Goal: Check status: Check status

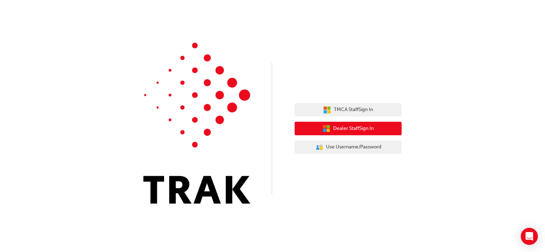
click at [342, 128] on span "Dealer Staff Sign In" at bounding box center [353, 129] width 41 height 8
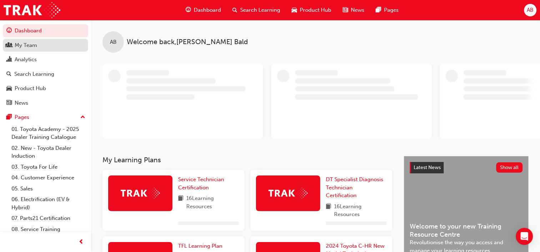
click at [24, 49] on div "My Team" at bounding box center [26, 45] width 22 height 8
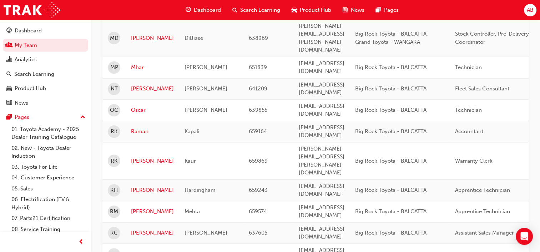
scroll to position [887, 0]
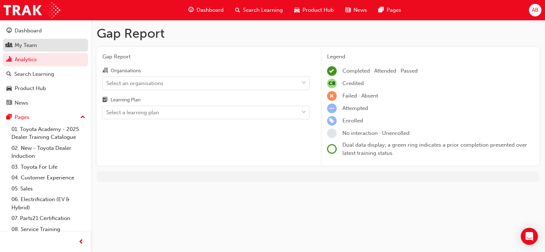
click at [23, 46] on div "My Team" at bounding box center [26, 45] width 22 height 8
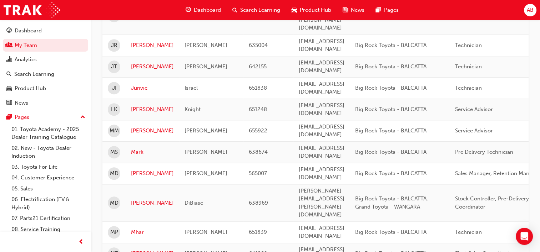
scroll to position [713, 0]
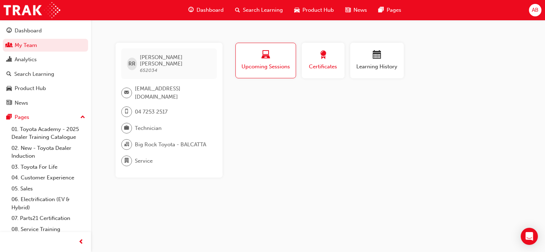
click at [329, 65] on span "Certificates" at bounding box center [323, 67] width 32 height 8
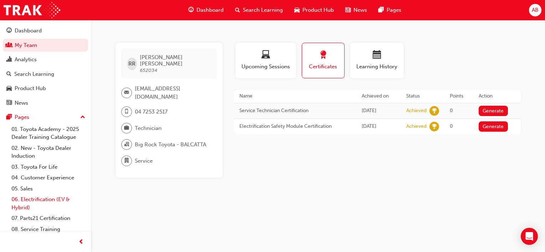
click at [41, 201] on link "06. Electrification (EV & Hybrid)" at bounding box center [49, 203] width 80 height 19
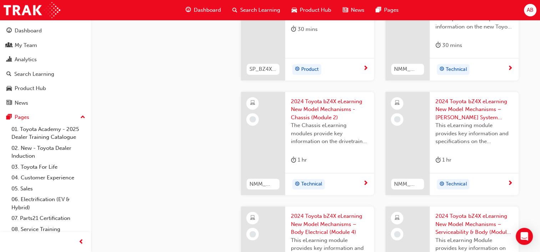
scroll to position [392, 0]
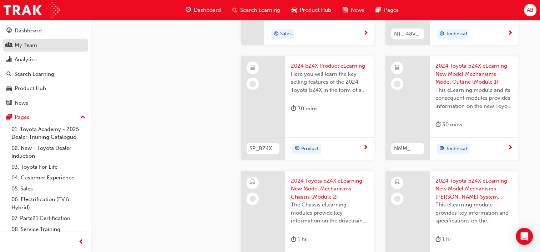
click at [23, 40] on link "My Team" at bounding box center [45, 45] width 85 height 13
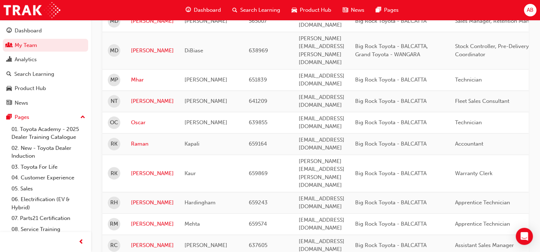
scroll to position [887, 0]
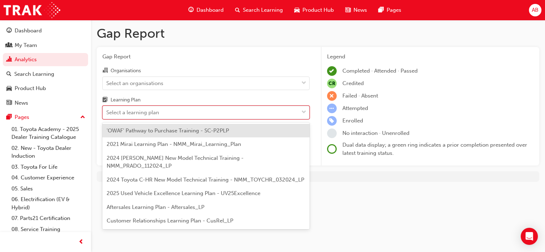
click at [131, 111] on div "Select a learning plan" at bounding box center [132, 113] width 53 height 8
click at [107, 111] on input "Learning Plan option 'OWAF' Pathway to Purchase Training - SC-P2PLP focused, 1 …" at bounding box center [106, 112] width 1 height 6
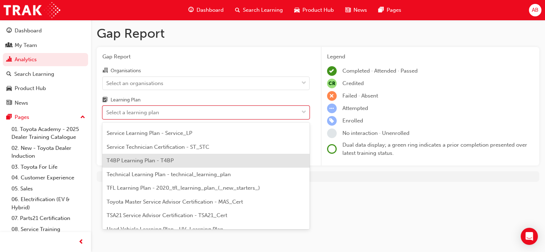
scroll to position [244, 0]
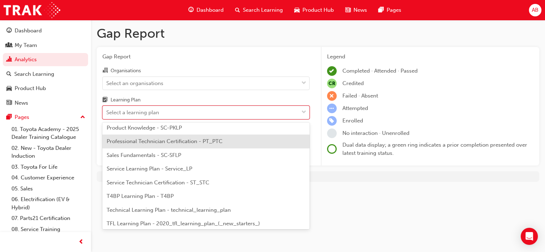
click at [128, 143] on span "Professional Technician Certification - PT_PTC" at bounding box center [165, 141] width 116 height 6
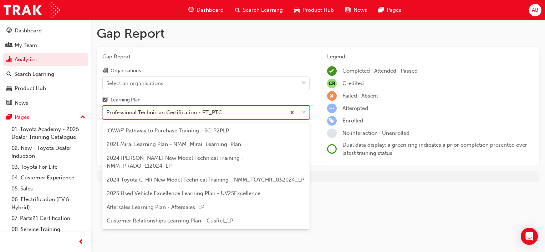
click at [261, 116] on div "Professional Technician Certification - PT_PTC" at bounding box center [194, 113] width 183 height 12
click at [107, 116] on input "Learning Plan option Professional Technician Certification - PT_PTC, selected. …" at bounding box center [106, 112] width 1 height 6
click at [261, 116] on div "Professional Technician Certification - PT_PTC" at bounding box center [194, 113] width 183 height 12
click at [107, 116] on input "Learning Plan option Professional Technician Certification - PT_PTC, selected. …" at bounding box center [106, 112] width 1 height 6
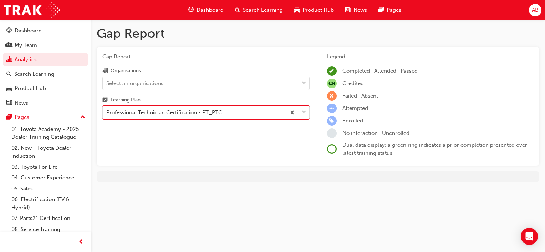
click at [235, 93] on div "Organisations Select an organisations Learning Plan option Professional Technic…" at bounding box center [205, 92] width 207 height 53
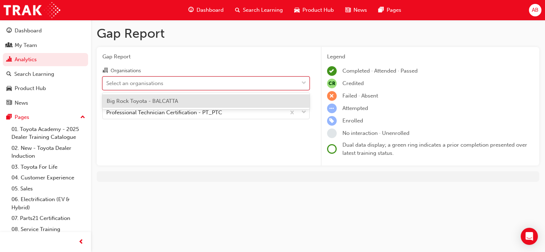
click at [234, 88] on div "Select an organisations" at bounding box center [201, 83] width 196 height 12
click at [107, 86] on input "Organisations option Big Rock Toyota - BALCATTA focused, 1 of 1. 1 result avail…" at bounding box center [106, 83] width 1 height 6
click at [198, 101] on div "Big Rock Toyota - BALCATTA" at bounding box center [205, 101] width 207 height 14
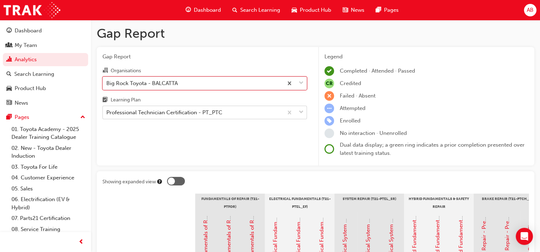
click at [213, 110] on div "Professional Technician Certification - PT_PTC" at bounding box center [164, 113] width 116 height 8
click at [107, 110] on input "Learning Plan Professional Technician Certification - PT_PTC" at bounding box center [106, 112] width 1 height 6
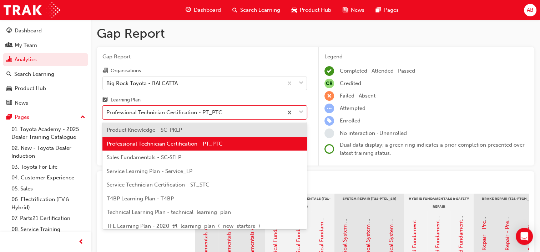
scroll to position [244, 0]
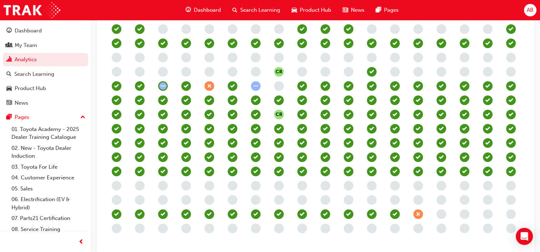
scroll to position [224, 0]
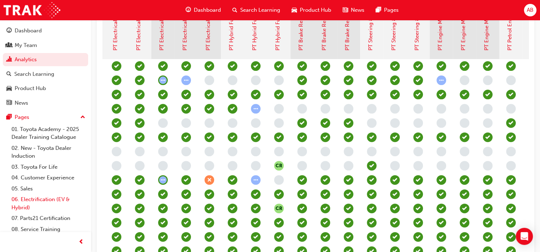
click at [34, 201] on link "06. Electrification (EV & Hybrid)" at bounding box center [49, 203] width 80 height 19
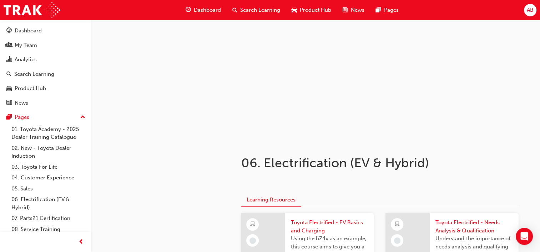
scroll to position [10, 0]
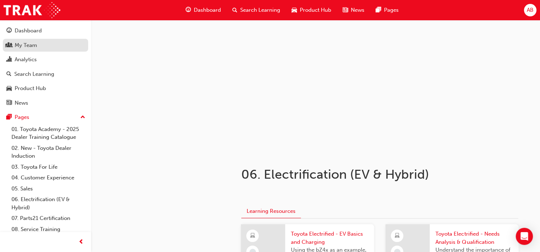
click at [28, 48] on div "My Team" at bounding box center [26, 45] width 22 height 8
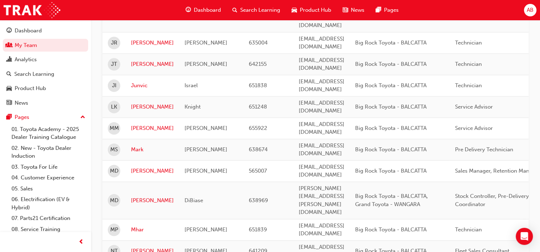
scroll to position [794, 0]
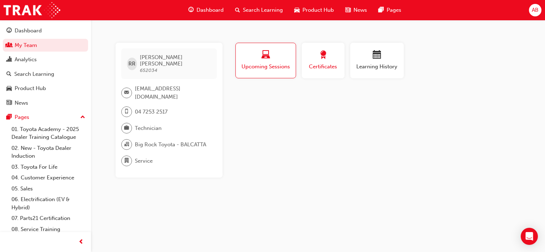
click at [326, 64] on span "Certificates" at bounding box center [323, 67] width 32 height 8
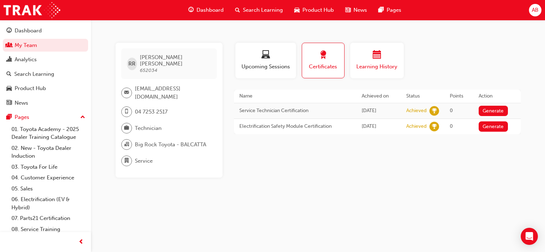
click at [377, 70] on span "Learning History" at bounding box center [377, 67] width 43 height 8
